Goal: Information Seeking & Learning: Learn about a topic

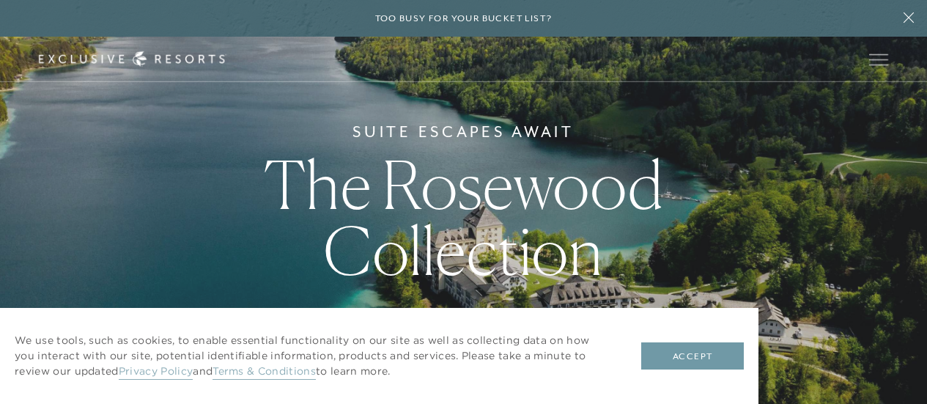
click at [704, 352] on button "Accept" at bounding box center [692, 356] width 103 height 28
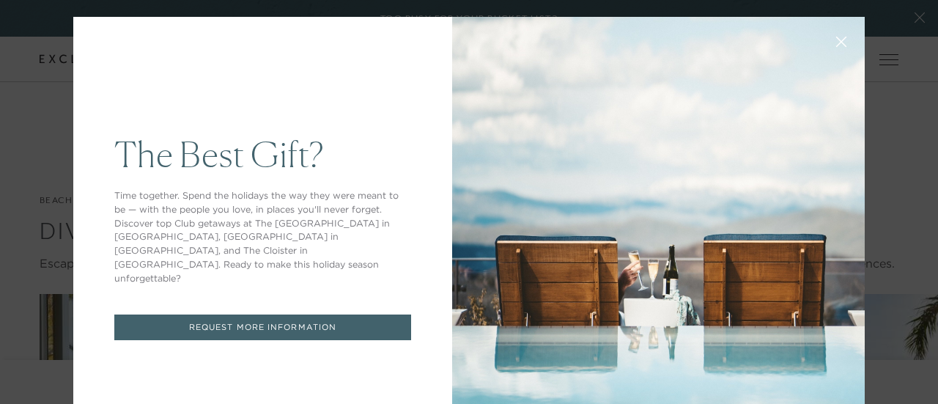
click at [824, 53] on button at bounding box center [841, 40] width 35 height 35
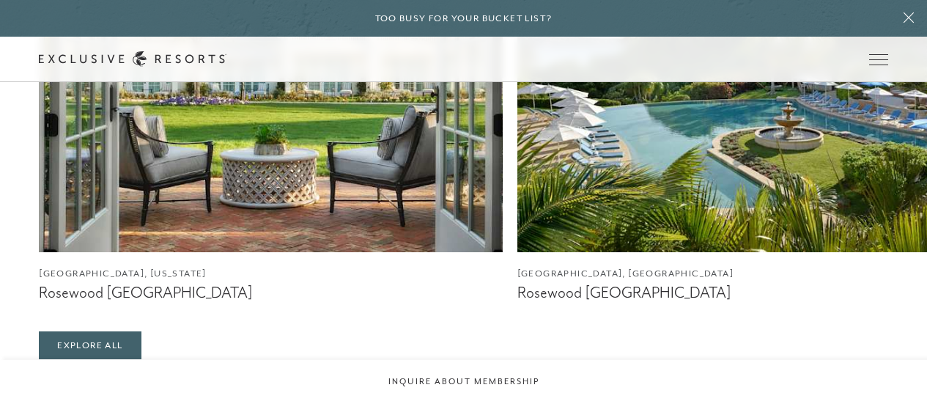
scroll to position [1158, 0]
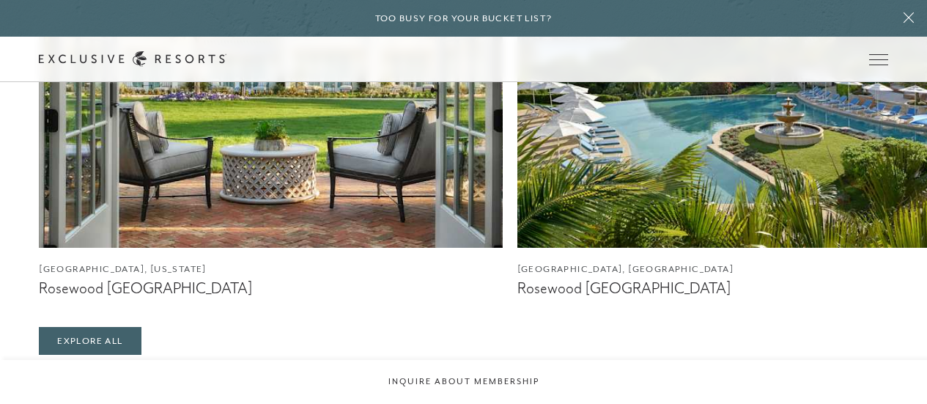
click at [897, 32] on button at bounding box center [908, 18] width 37 height 37
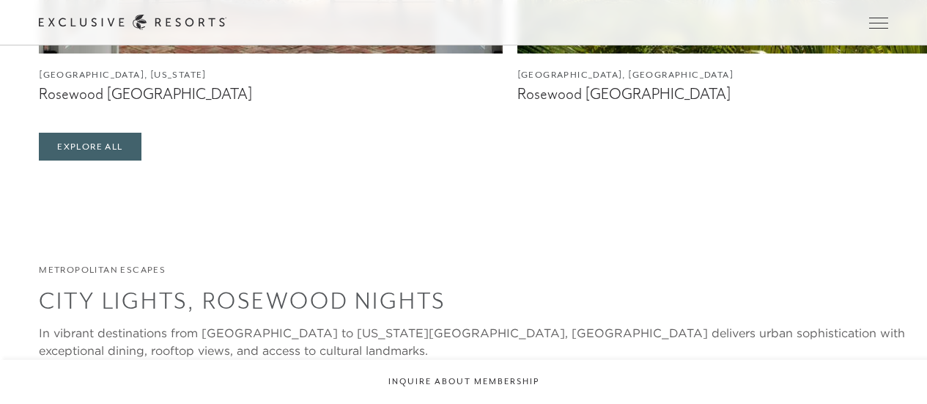
scroll to position [1347, 0]
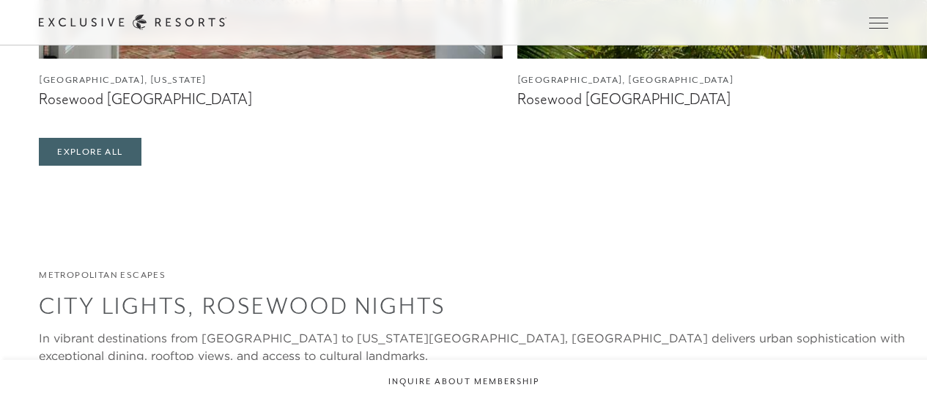
click at [100, 166] on link "Explore All" at bounding box center [90, 152] width 102 height 28
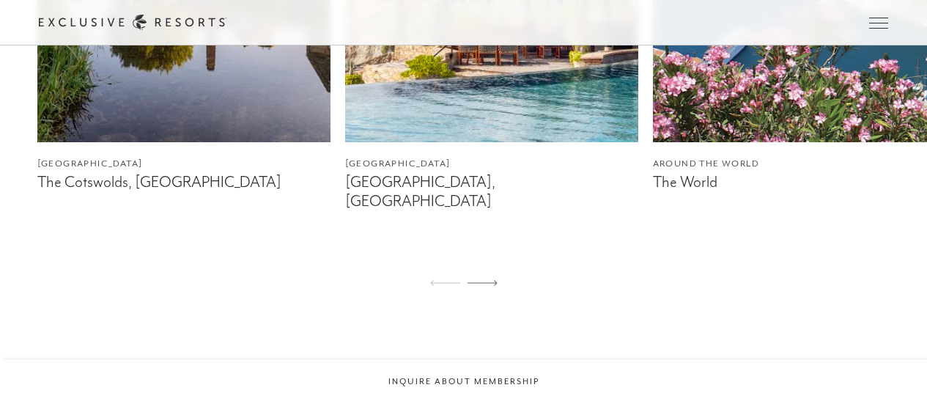
scroll to position [942, 0]
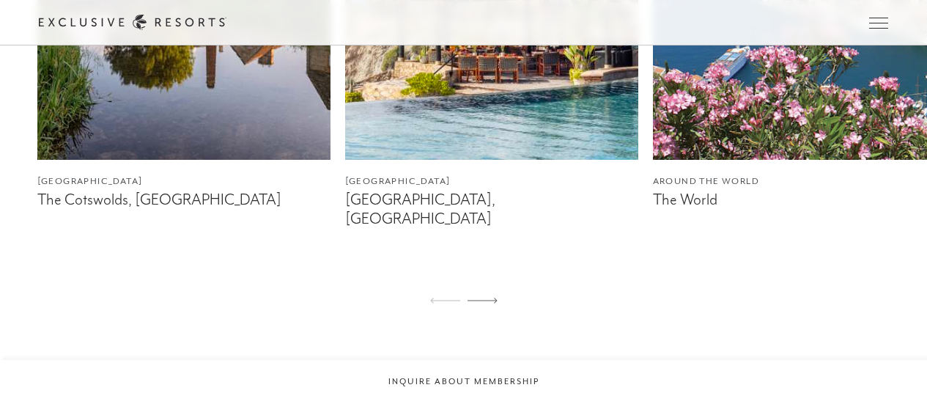
click at [492, 290] on div at bounding box center [482, 301] width 30 height 35
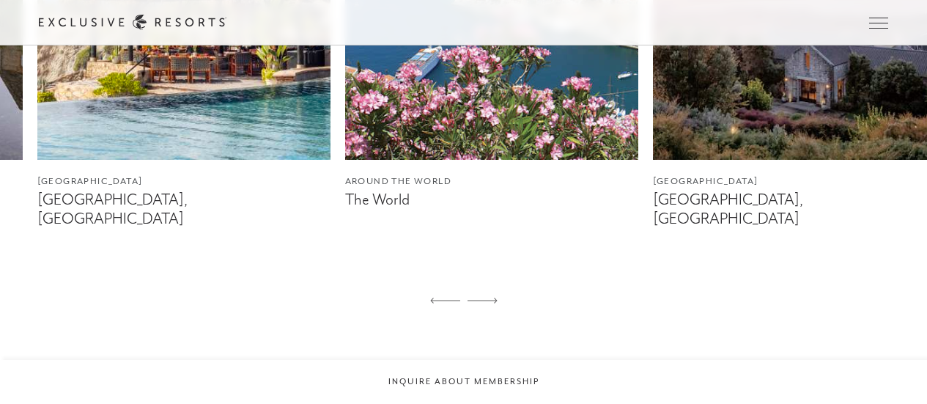
click at [495, 287] on div at bounding box center [482, 301] width 30 height 35
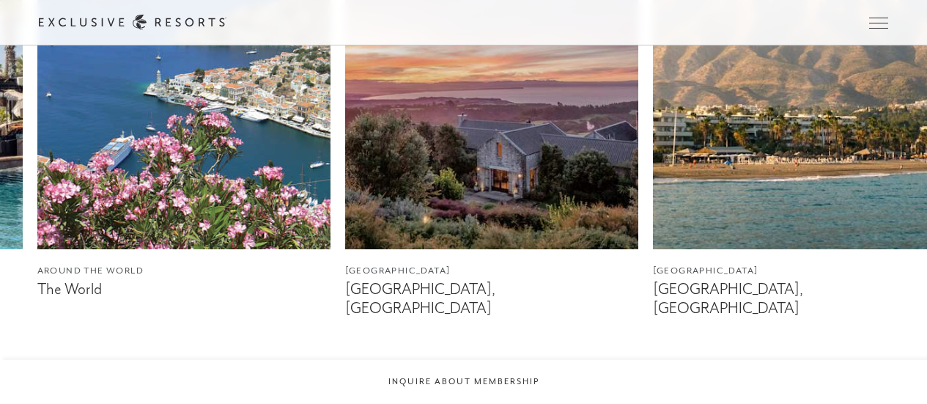
scroll to position [854, 0]
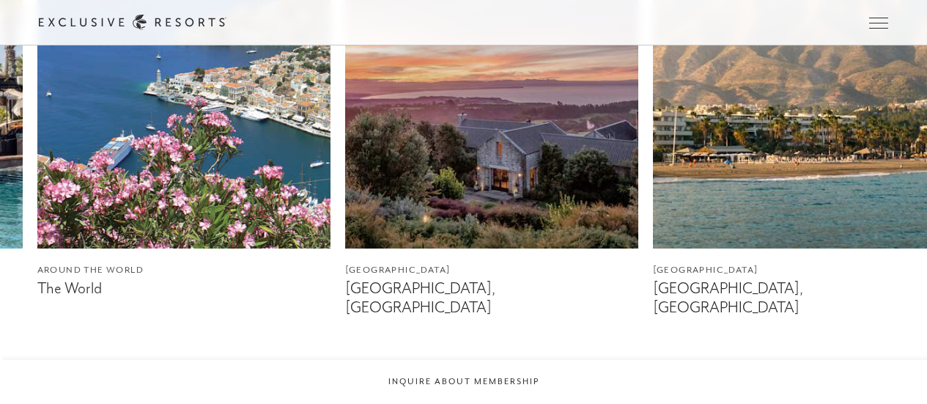
click at [489, 374] on div at bounding box center [482, 389] width 30 height 35
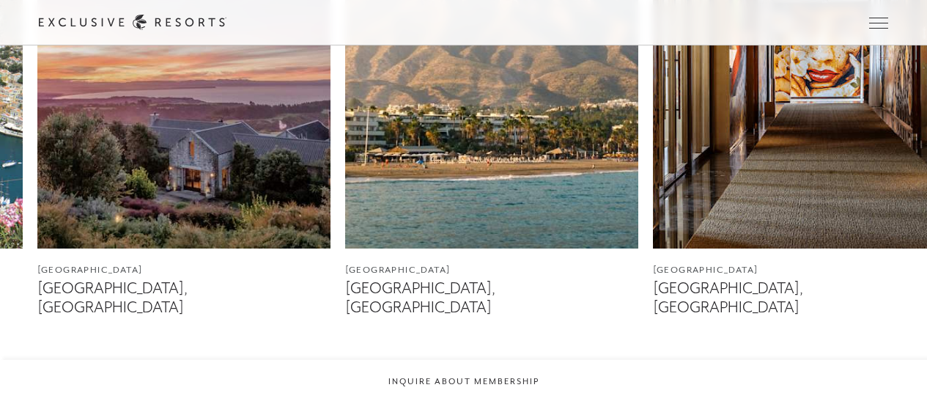
click at [476, 376] on div at bounding box center [482, 389] width 30 height 35
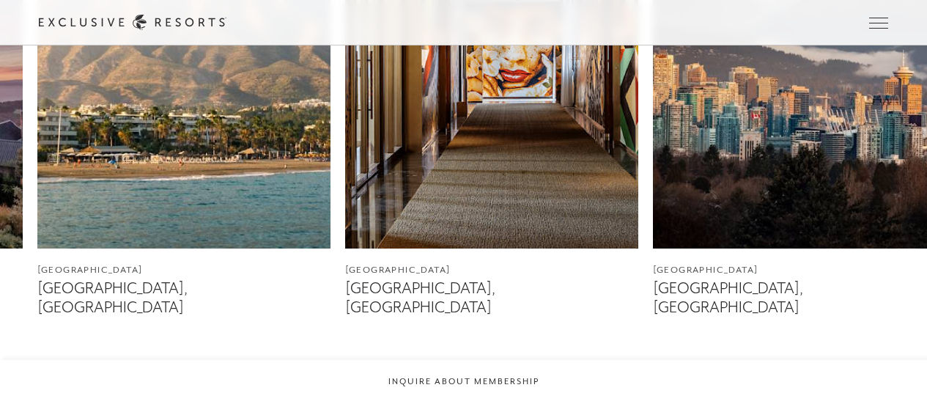
click at [492, 386] on icon at bounding box center [482, 389] width 30 height 6
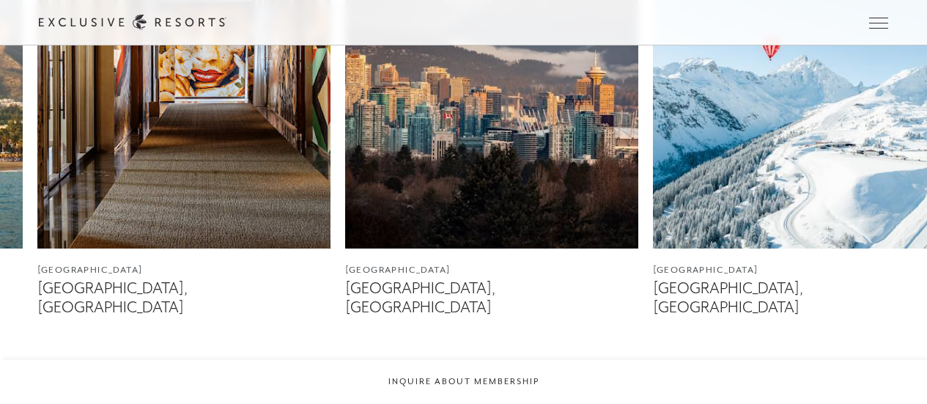
click at [490, 373] on div at bounding box center [482, 389] width 30 height 35
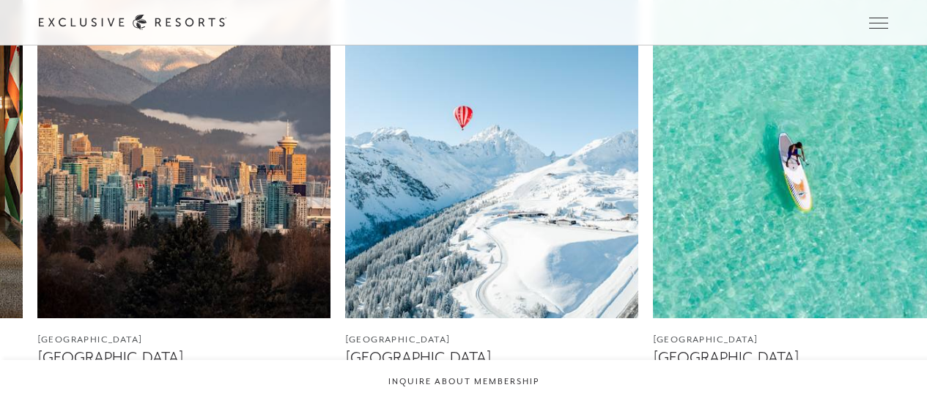
scroll to position [783, 0]
click at [720, 193] on img at bounding box center [799, 135] width 293 height 366
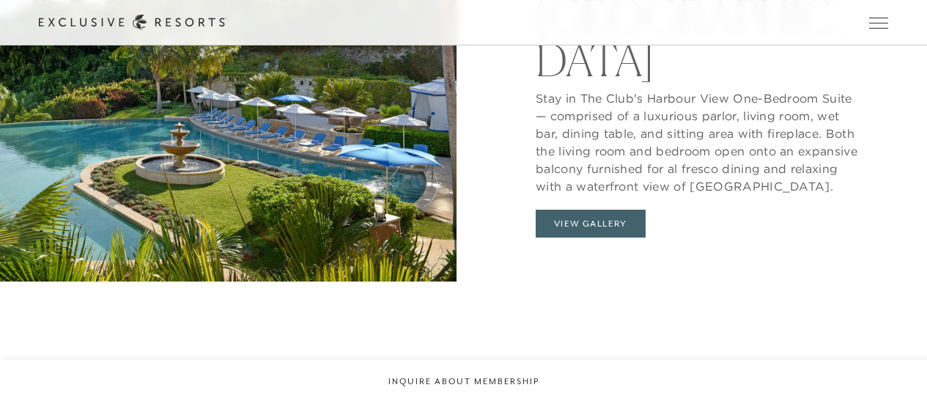
scroll to position [1281, 0]
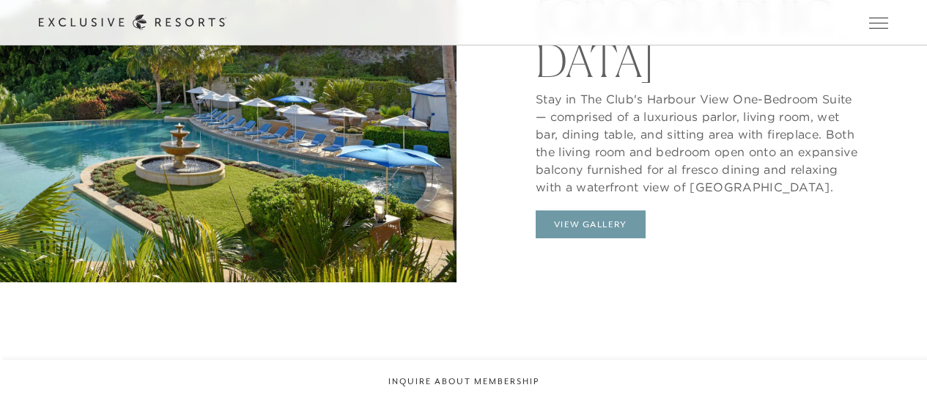
click at [615, 210] on button "View Gallery" at bounding box center [591, 224] width 110 height 28
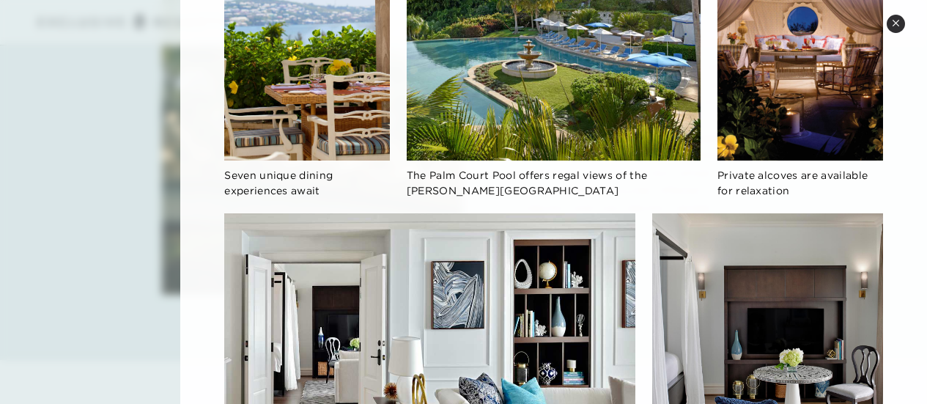
scroll to position [814, 0]
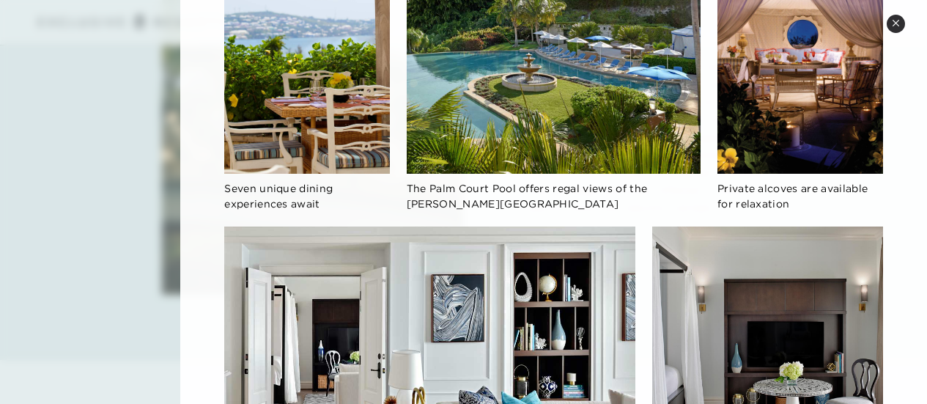
click at [895, 23] on icon at bounding box center [895, 23] width 6 height 6
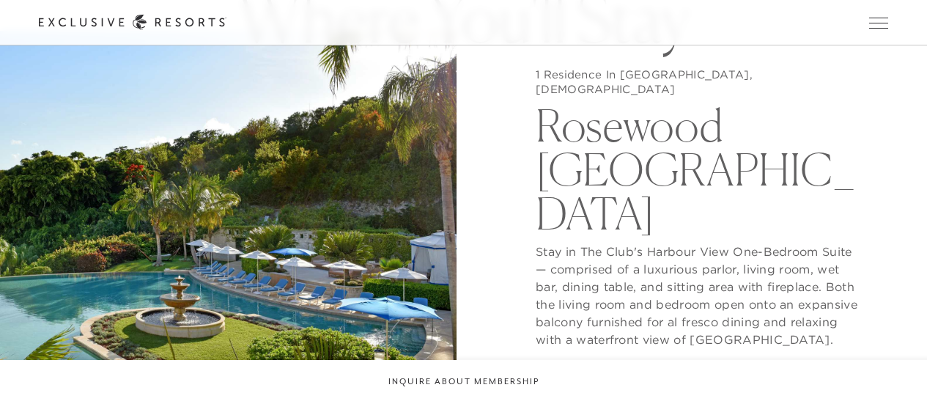
scroll to position [1128, 0]
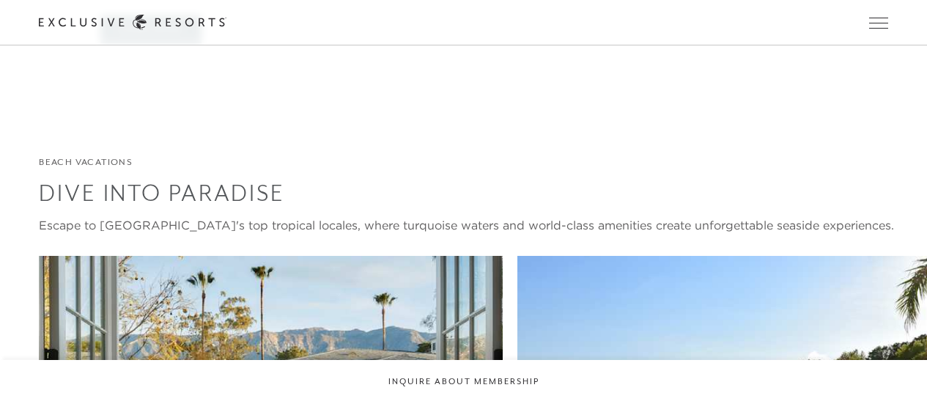
scroll to position [1347, 0]
